Goal: Task Accomplishment & Management: Use online tool/utility

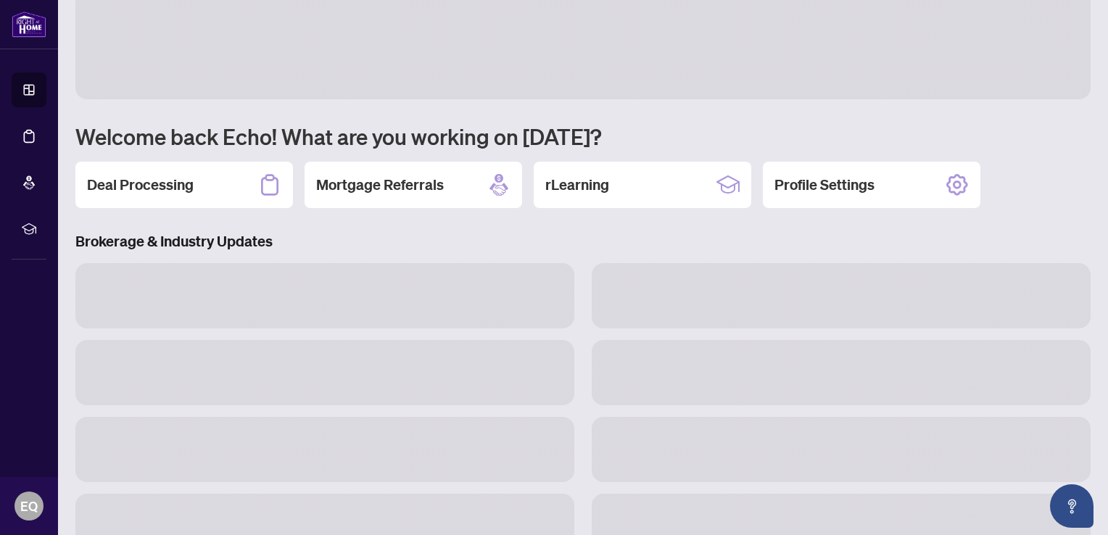
scroll to position [68, 0]
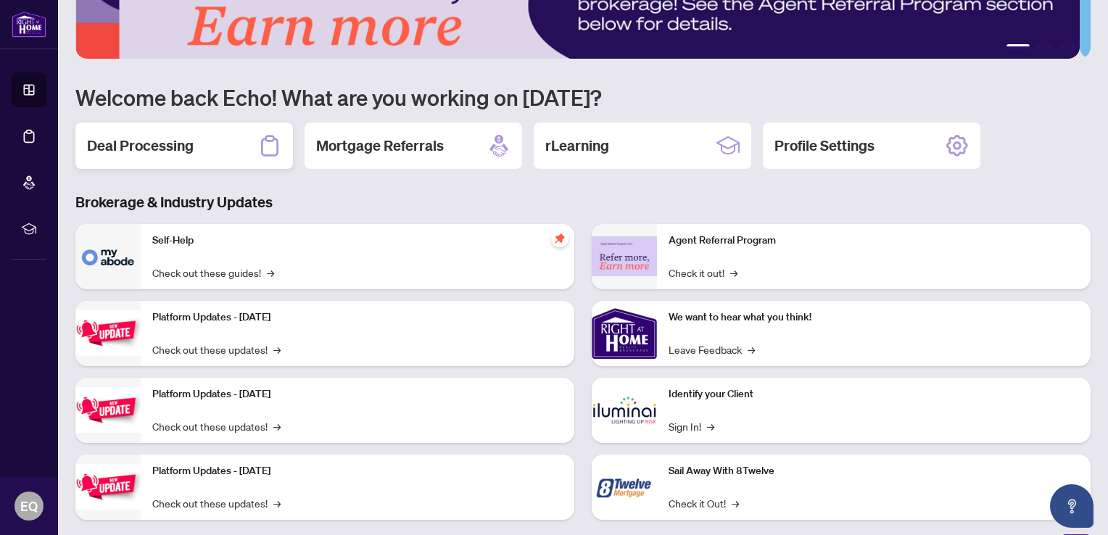
click at [160, 150] on h2 "Deal Processing" at bounding box center [140, 146] width 107 height 20
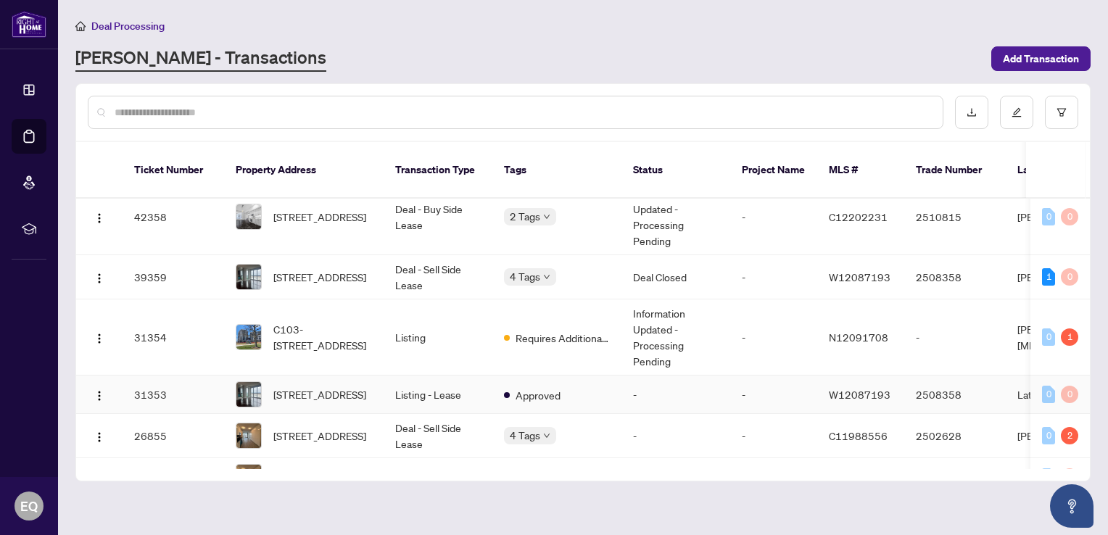
scroll to position [542, 0]
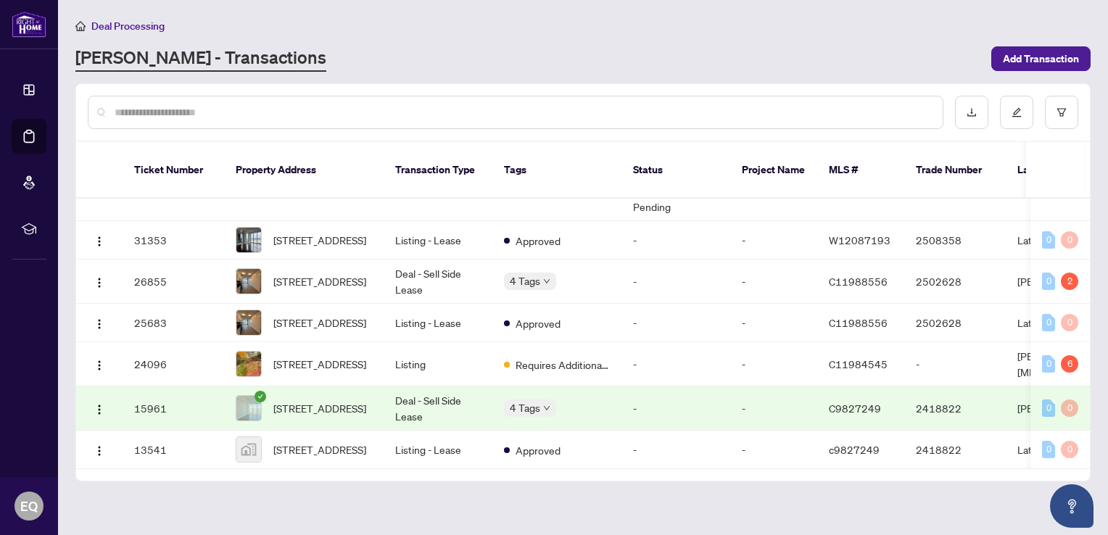
drag, startPoint x: 782, startPoint y: 452, endPoint x: 1107, endPoint y: 452, distance: 324.9
click at [1107, 452] on html "Dashboard Deal Processing Mortgage Referrals rLearning EQ Echo Qiu [EMAIL_ADDRE…" at bounding box center [554, 267] width 1108 height 535
click at [285, 102] on div at bounding box center [516, 112] width 856 height 33
click at [154, 112] on input "text" at bounding box center [523, 112] width 816 height 16
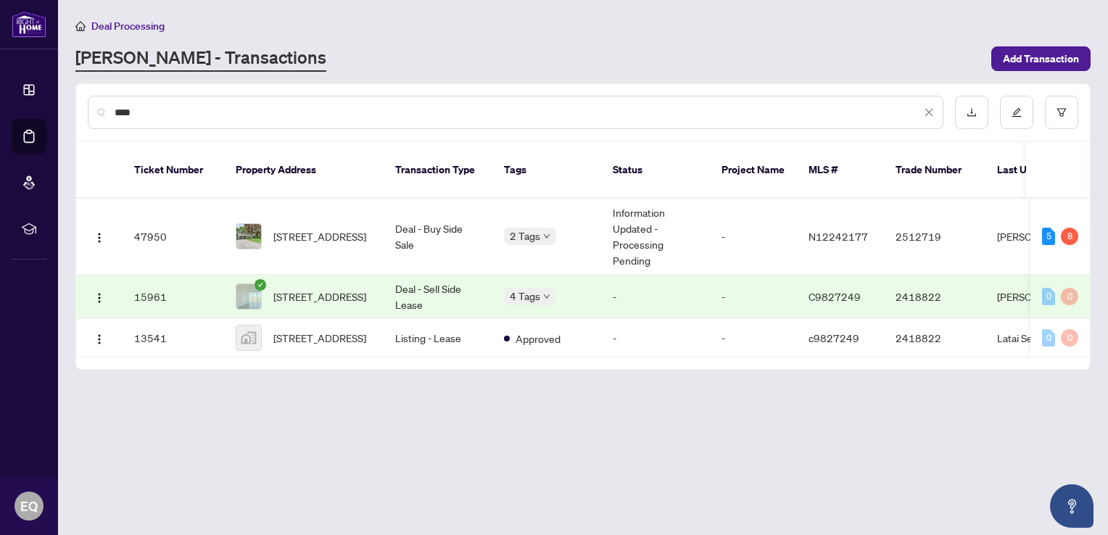
scroll to position [0, 0]
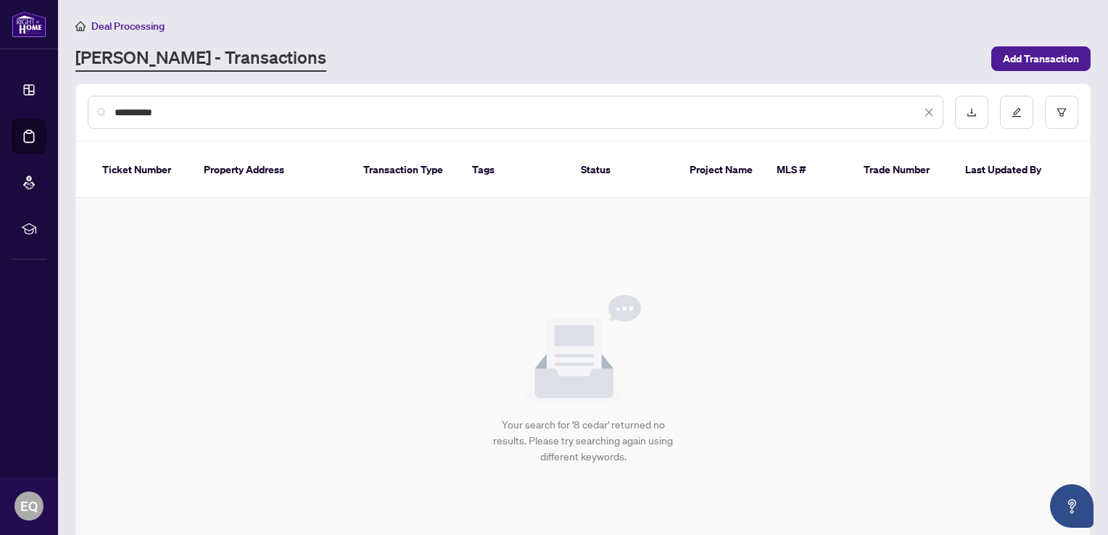
type input "**********"
